Goal: Information Seeking & Learning: Stay updated

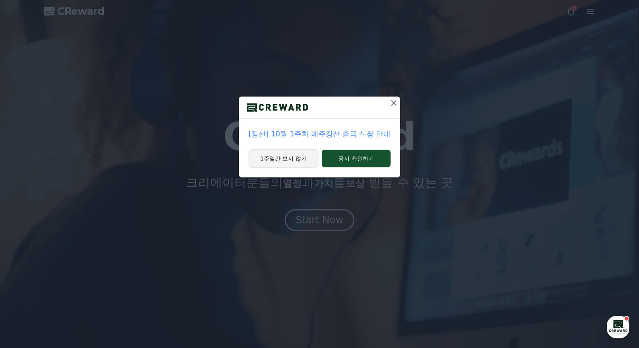
click at [300, 164] on button "1주일간 보지 않기" at bounding box center [283, 158] width 70 height 19
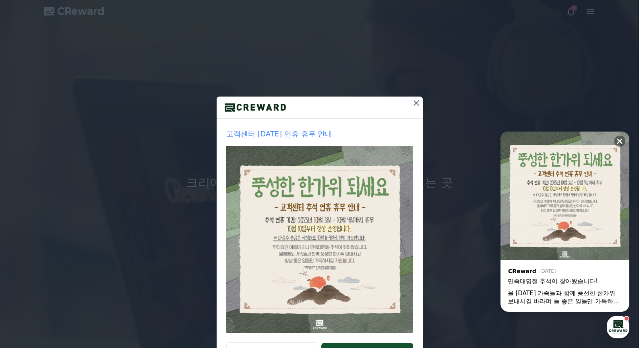
click at [416, 104] on icon at bounding box center [416, 103] width 10 height 10
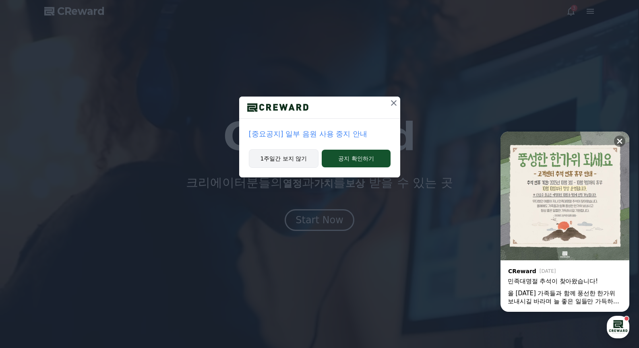
click at [302, 157] on button "1주일간 보지 않기" at bounding box center [284, 158] width 70 height 19
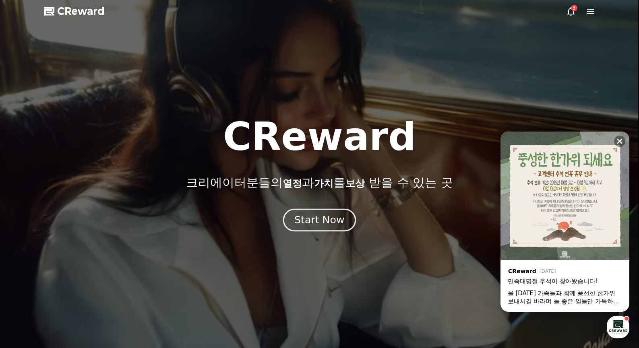
click at [319, 231] on button "Start Now" at bounding box center [319, 219] width 73 height 23
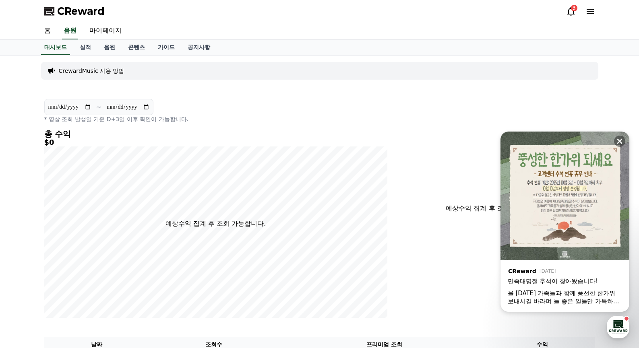
click at [567, 9] on icon at bounding box center [571, 11] width 10 height 10
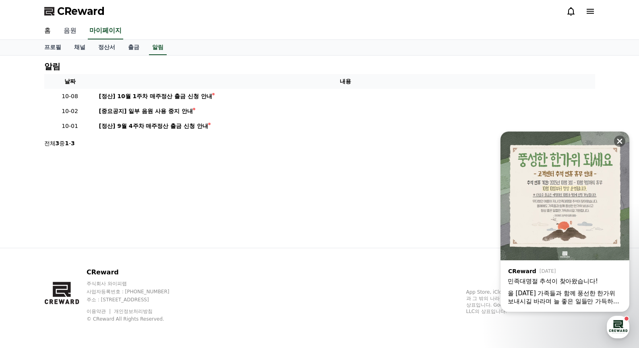
click at [74, 26] on link "음원" at bounding box center [70, 31] width 26 height 17
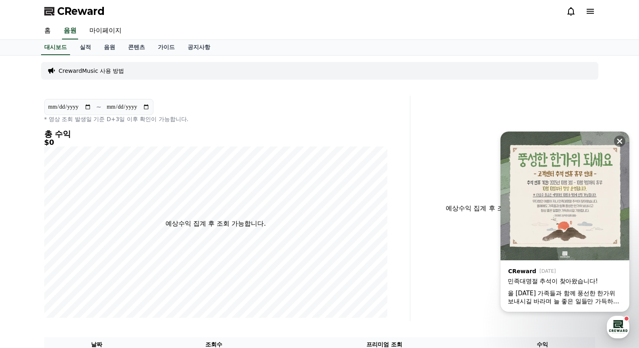
click at [58, 32] on div "홈 음원 마이페이지" at bounding box center [319, 31] width 563 height 17
click at [54, 32] on link "홈" at bounding box center [47, 31] width 19 height 17
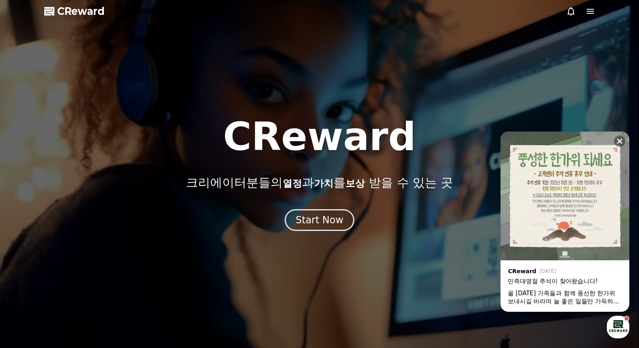
click at [594, 12] on icon at bounding box center [590, 11] width 10 height 10
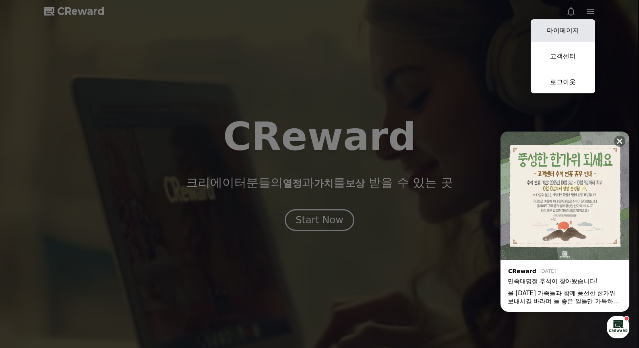
click at [571, 35] on link "마이페이지" at bounding box center [562, 30] width 64 height 23
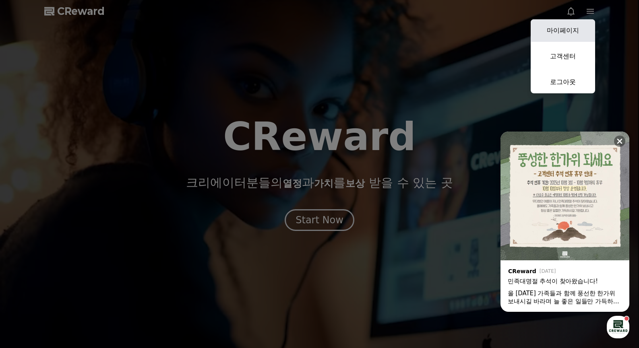
select select "**********"
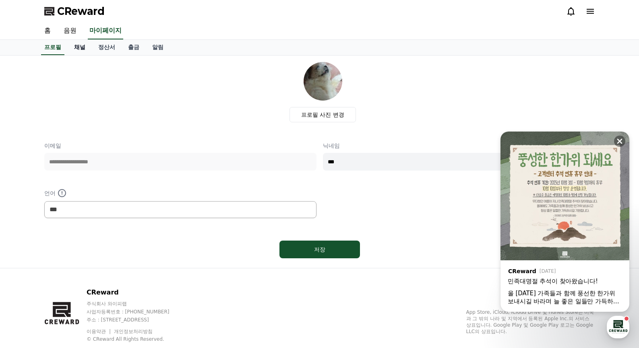
click at [83, 45] on link "채널" at bounding box center [80, 47] width 24 height 15
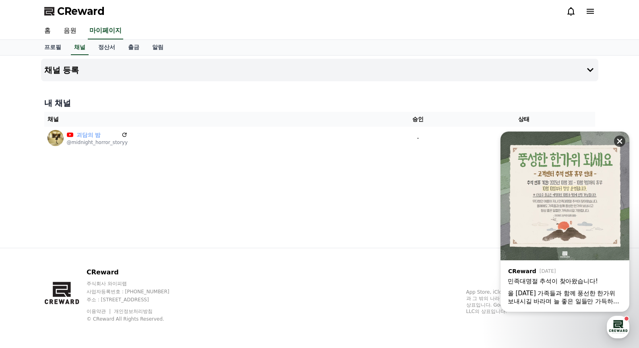
click at [620, 140] on icon at bounding box center [619, 141] width 8 height 8
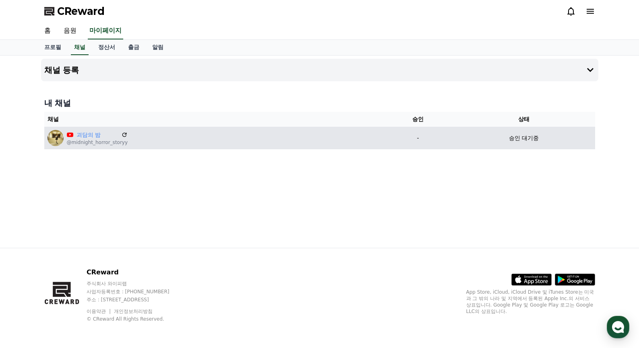
click at [509, 137] on p "승인 대기중" at bounding box center [524, 138] width 30 height 8
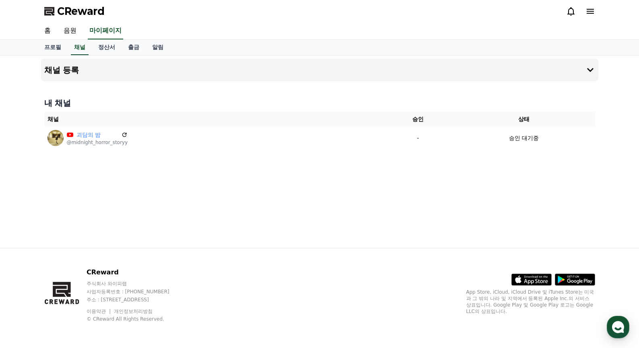
drag, startPoint x: 408, startPoint y: 134, endPoint x: 194, endPoint y: 34, distance: 236.0
click at [408, 134] on p "-" at bounding box center [417, 138] width 63 height 8
click at [72, 8] on span "CReward" at bounding box center [80, 11] width 47 height 13
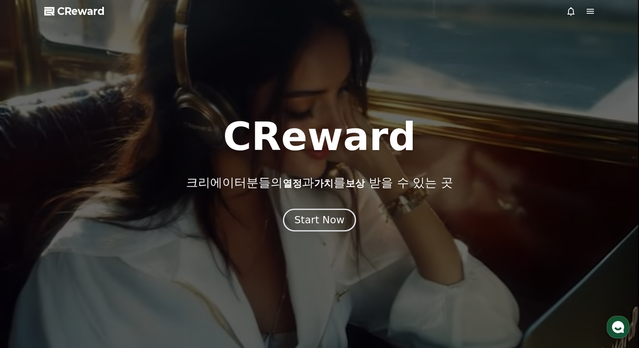
click at [321, 227] on button "Start Now" at bounding box center [319, 219] width 73 height 23
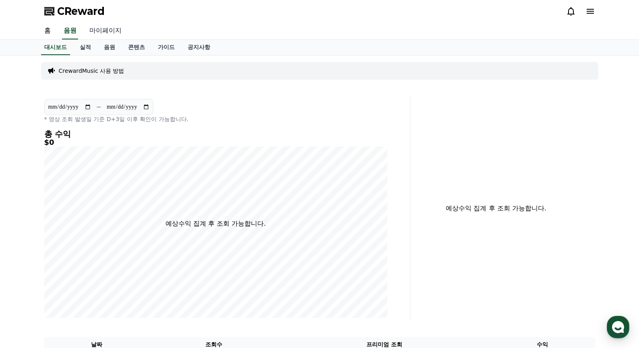
click at [116, 31] on link "마이페이지" at bounding box center [105, 31] width 45 height 17
select select "**********"
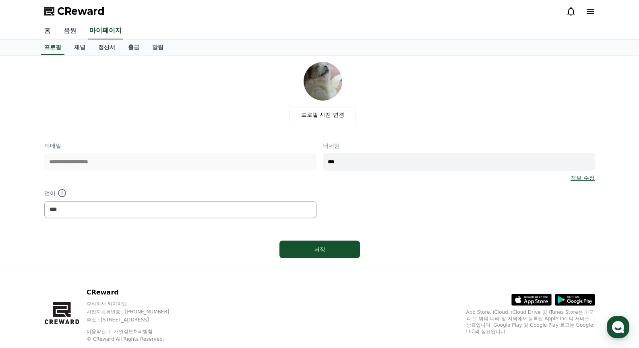
click at [57, 27] on link "음원" at bounding box center [70, 31] width 26 height 17
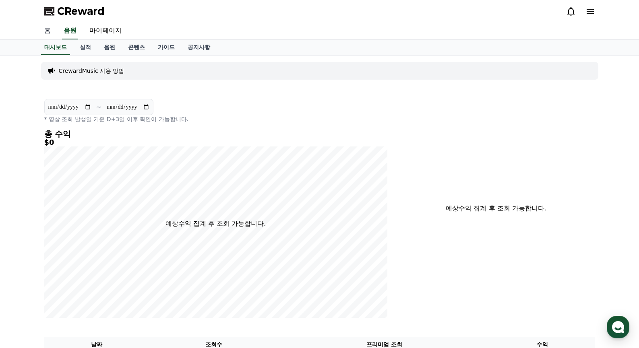
click at [51, 29] on link "홈" at bounding box center [47, 31] width 19 height 17
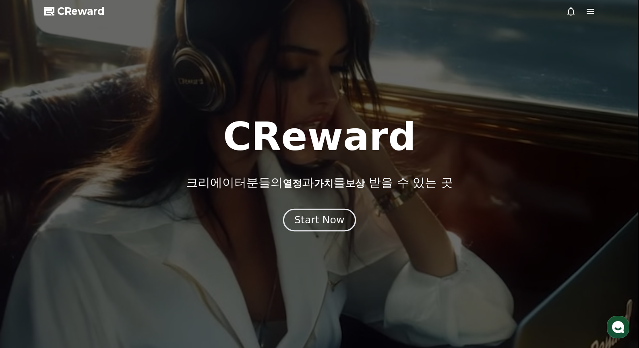
click at [340, 217] on div "Start Now" at bounding box center [319, 220] width 50 height 14
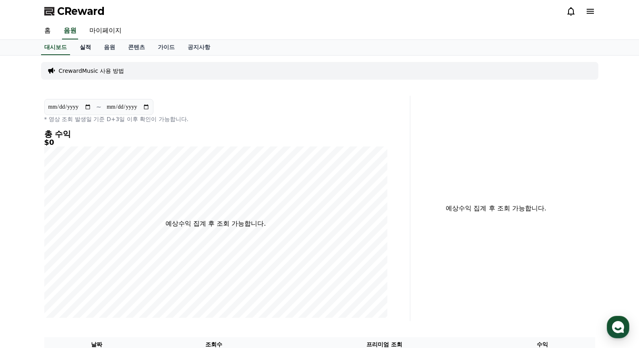
click at [83, 43] on link "실적" at bounding box center [85, 47] width 24 height 15
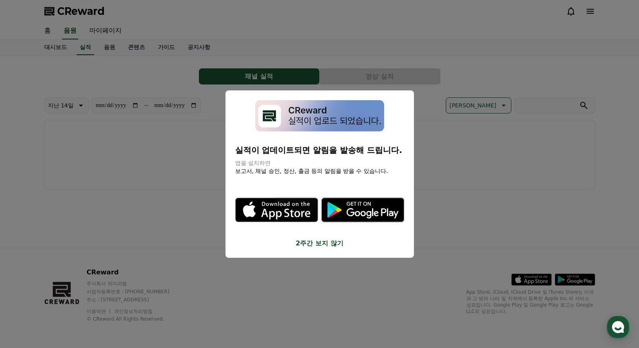
click at [175, 48] on button "close modal" at bounding box center [319, 174] width 639 height 348
click at [192, 48] on link "공지사항" at bounding box center [198, 47] width 35 height 15
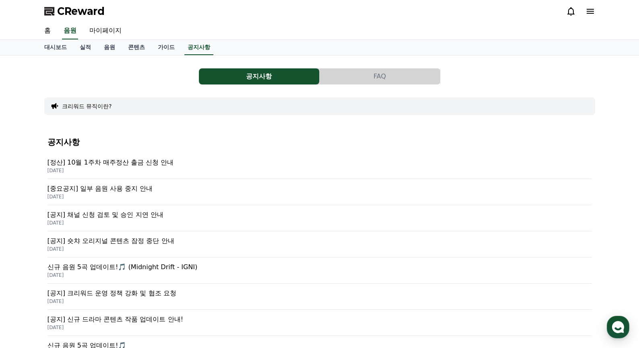
click at [211, 218] on p "[공지] 채널 신청 검토 및 승인 지연 안내" at bounding box center [319, 215] width 544 height 10
